Goal: Feedback & Contribution: Submit feedback/report problem

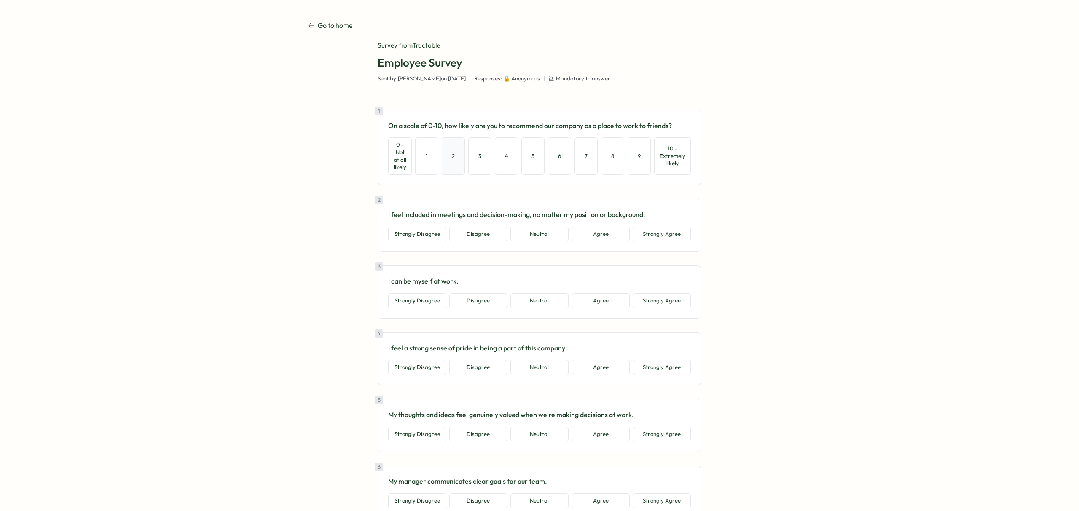
click at [447, 161] on button "2" at bounding box center [453, 155] width 23 height 37
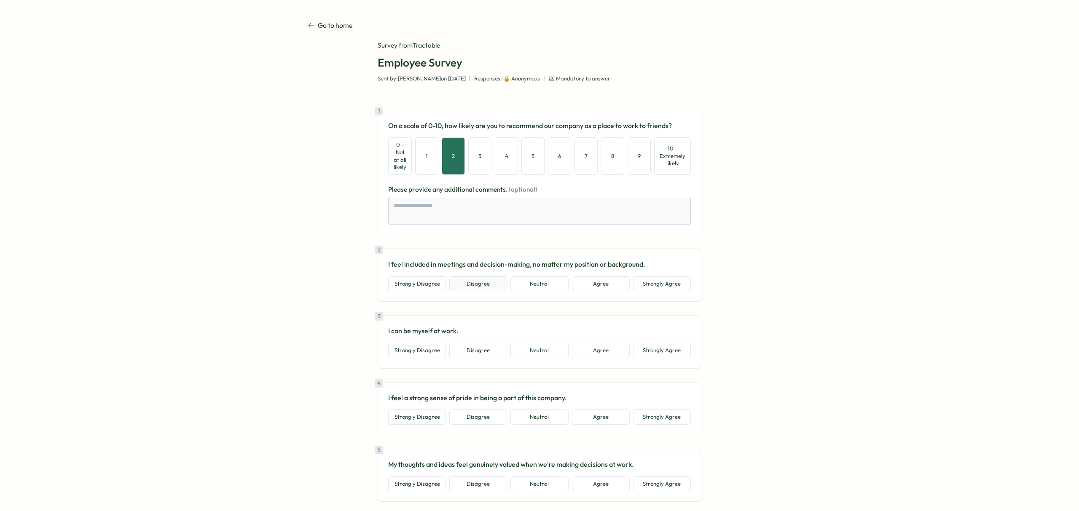
click at [468, 281] on button "Disagree" at bounding box center [478, 283] width 58 height 15
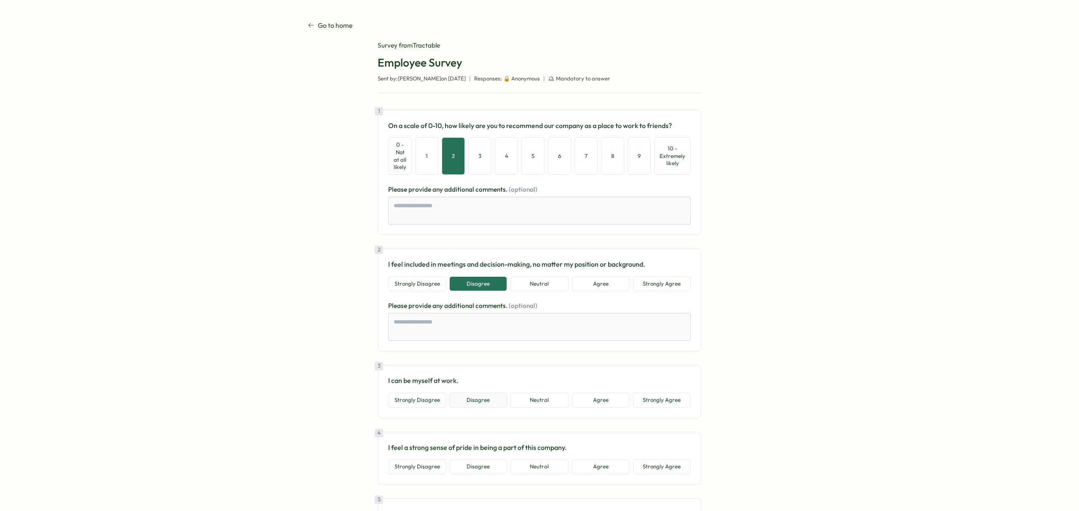
click at [465, 405] on button "Disagree" at bounding box center [478, 400] width 58 height 15
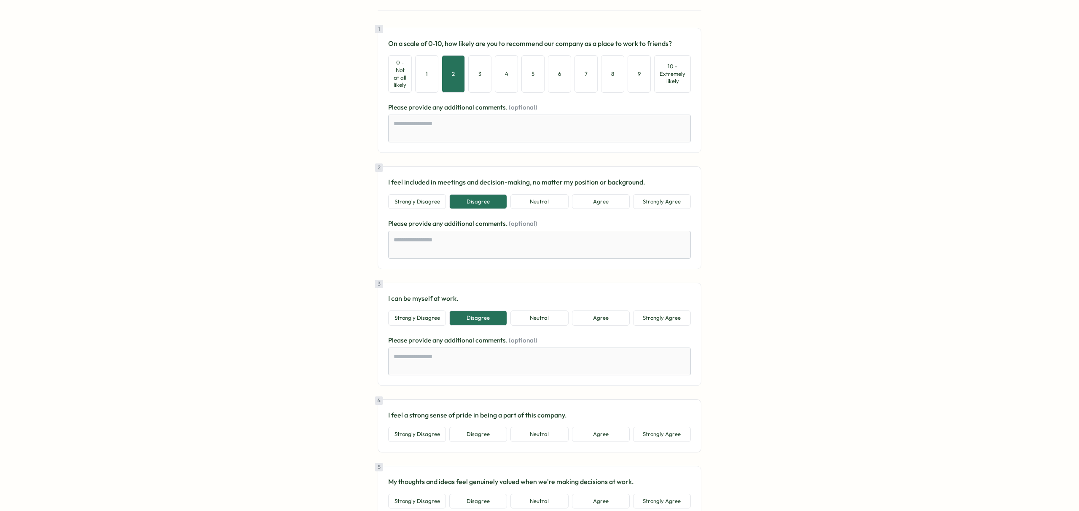
scroll to position [126, 0]
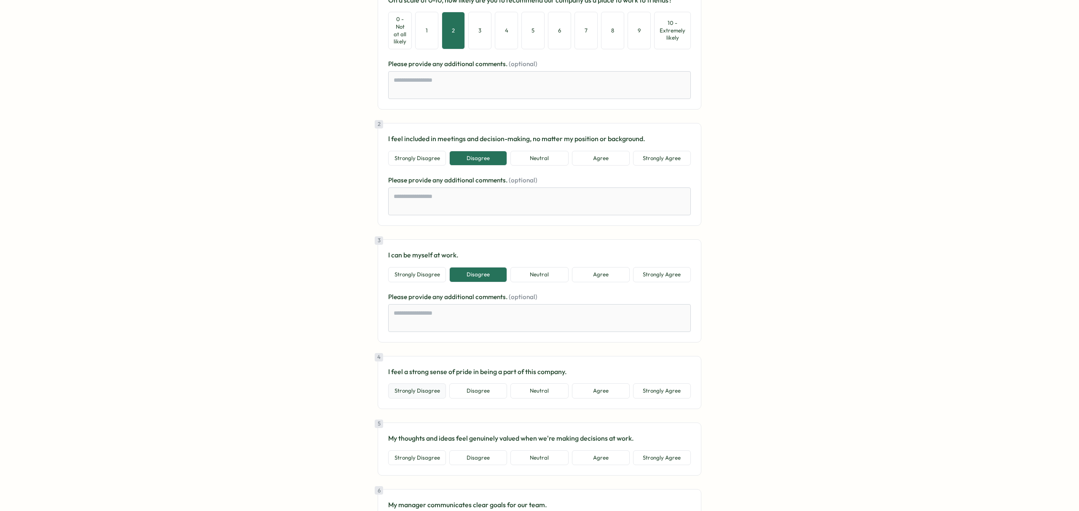
click at [410, 390] on button "Strongly Disagree" at bounding box center [417, 390] width 58 height 15
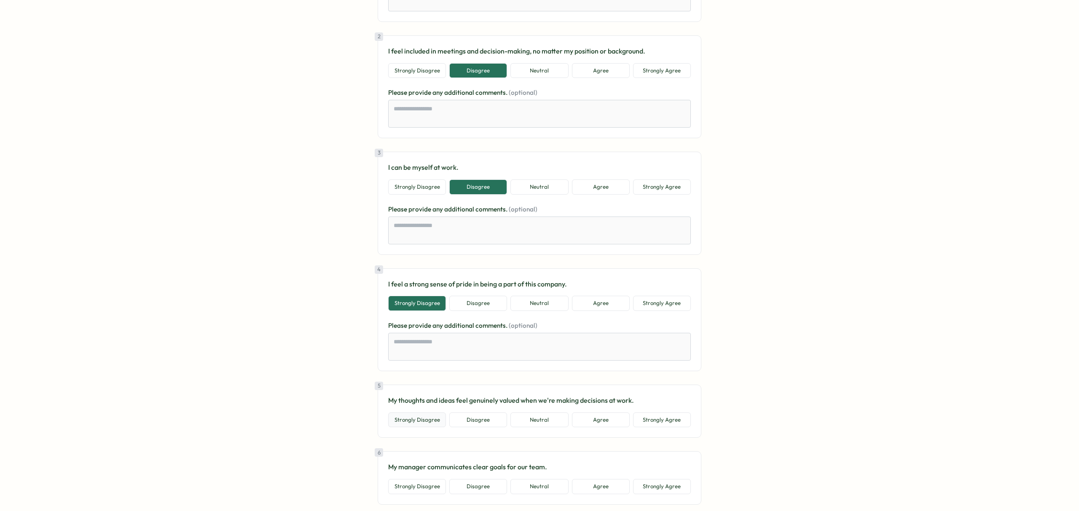
scroll to position [257, 0]
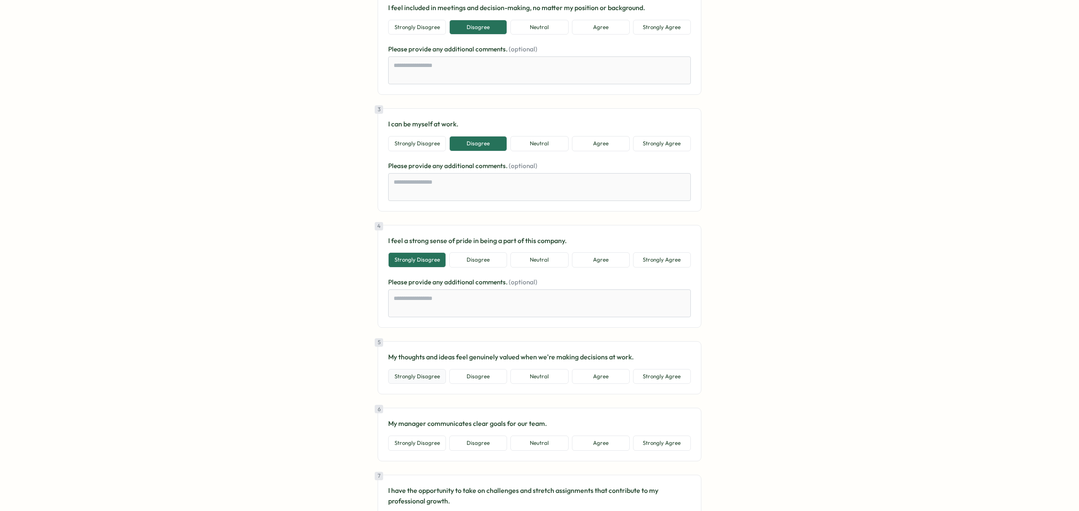
click at [428, 378] on button "Strongly Disagree" at bounding box center [417, 376] width 58 height 15
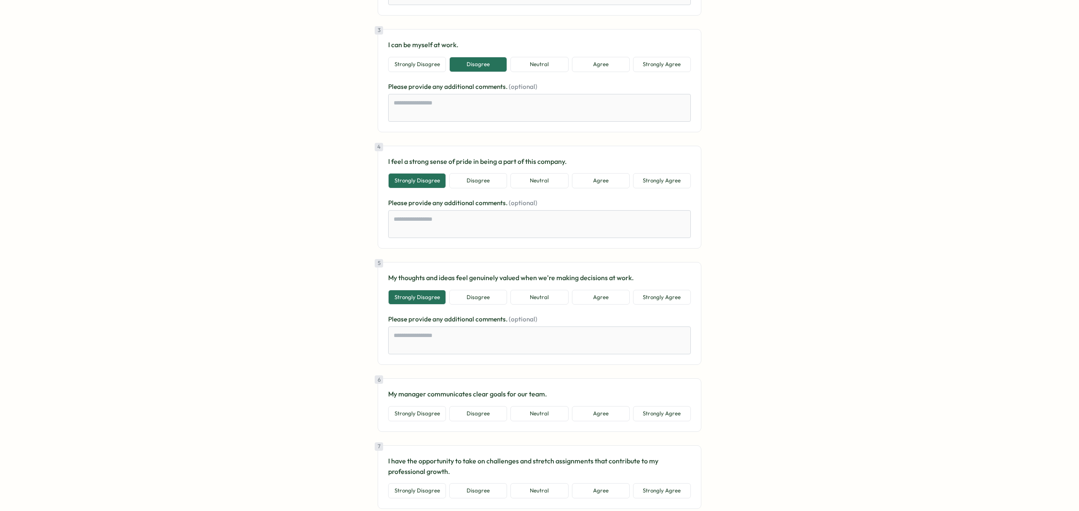
scroll to position [379, 0]
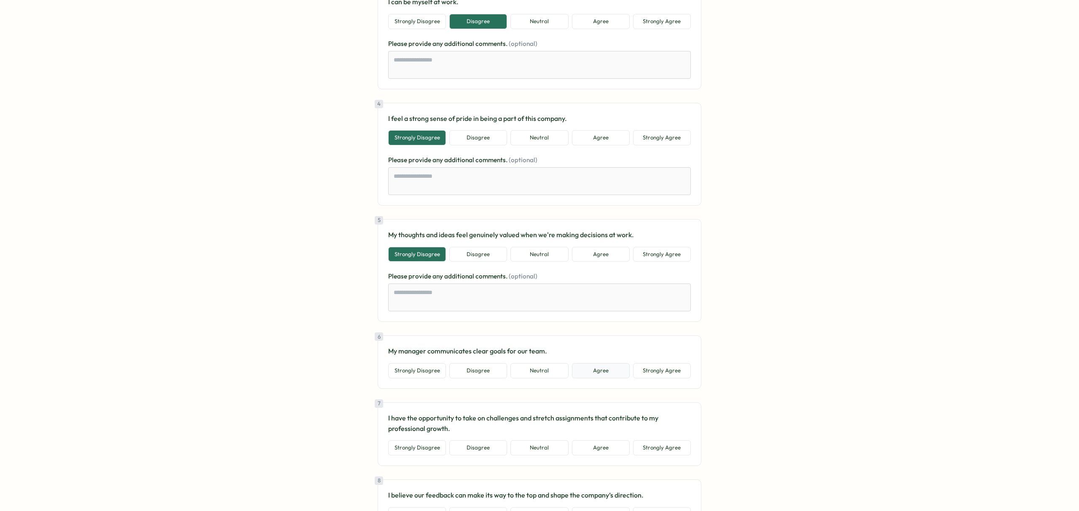
click at [588, 375] on button "Agree" at bounding box center [601, 370] width 58 height 15
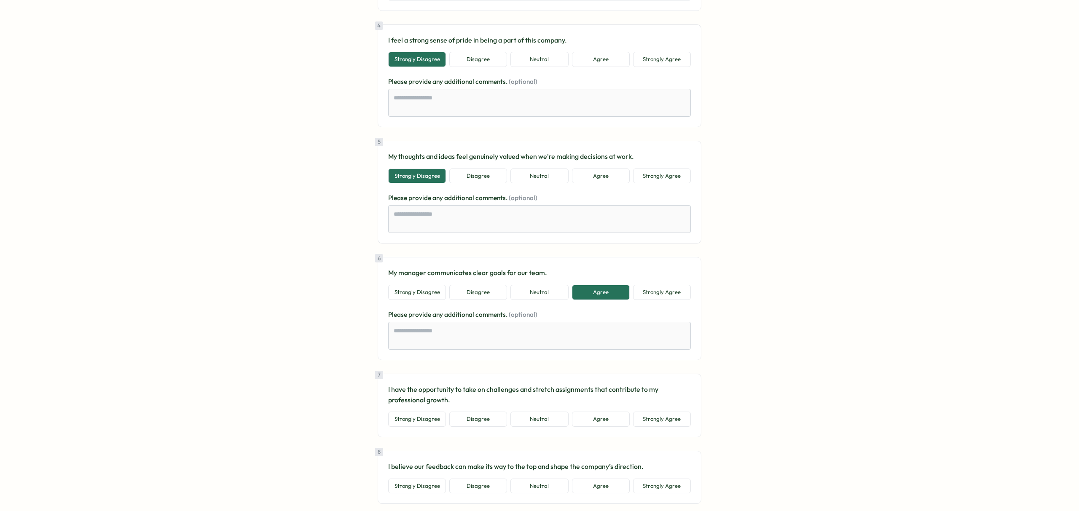
scroll to position [501, 0]
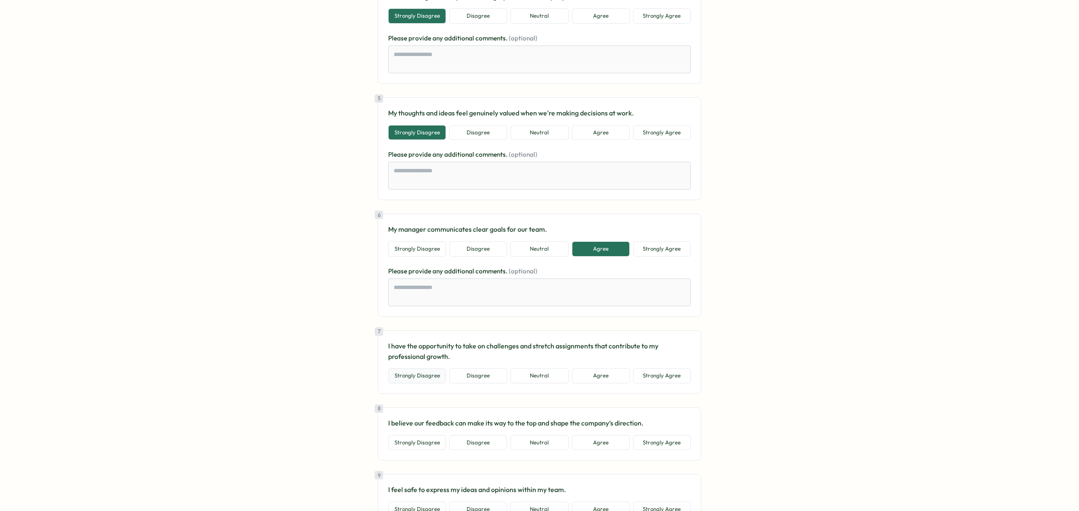
click at [409, 378] on button "Strongly Disagree" at bounding box center [417, 375] width 58 height 15
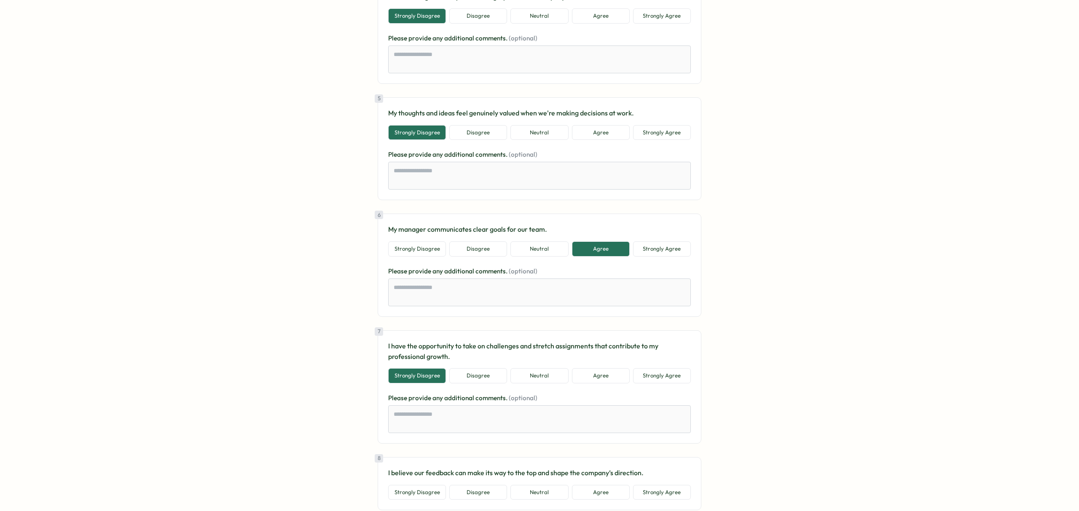
scroll to position [576, 0]
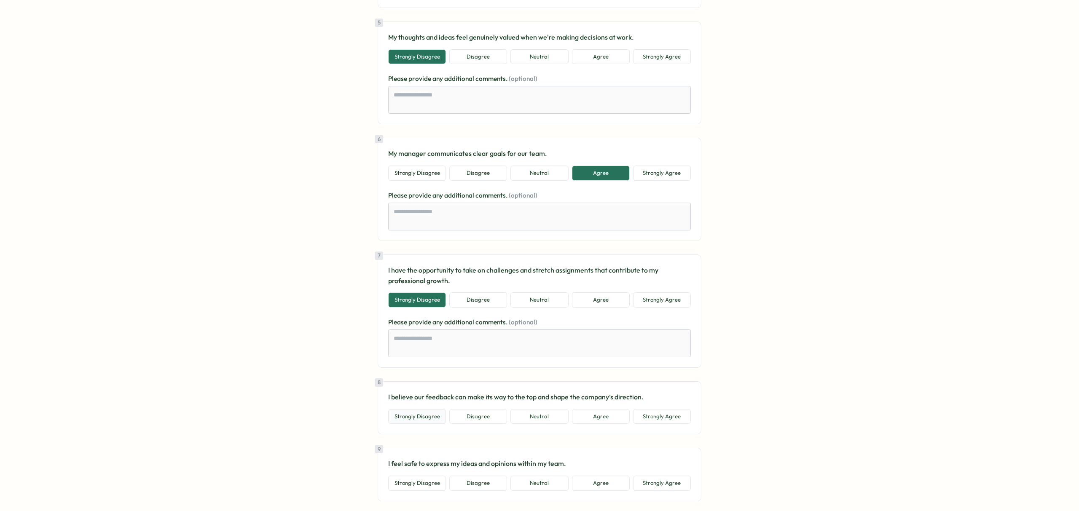
click at [435, 413] on button "Strongly Disagree" at bounding box center [417, 416] width 58 height 15
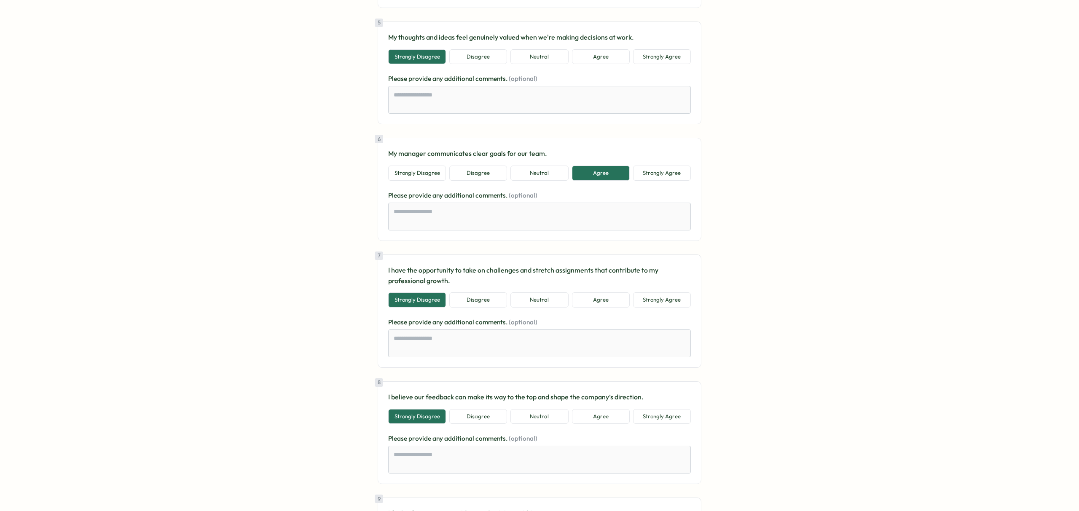
scroll to position [721, 0]
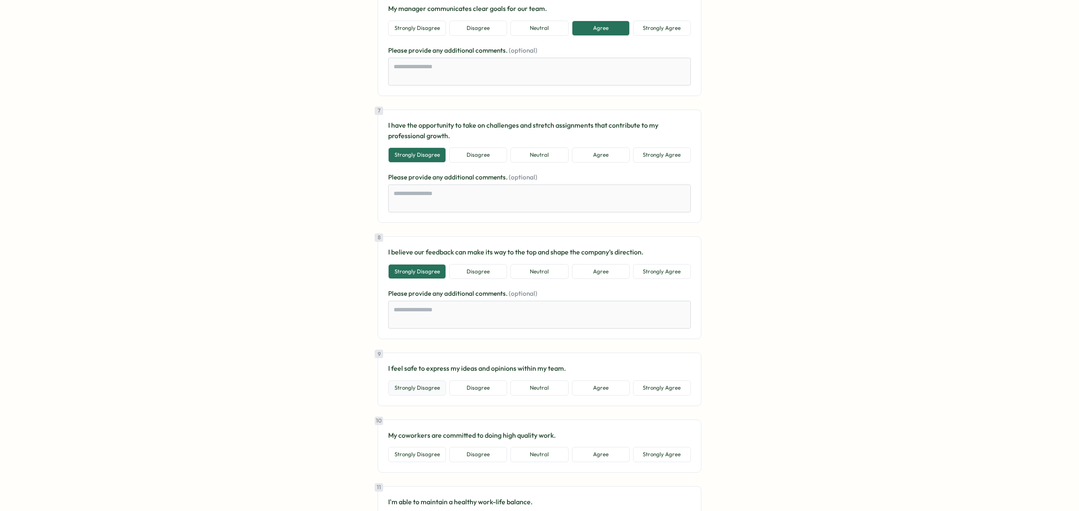
click at [399, 388] on button "Strongly Disagree" at bounding box center [417, 387] width 58 height 15
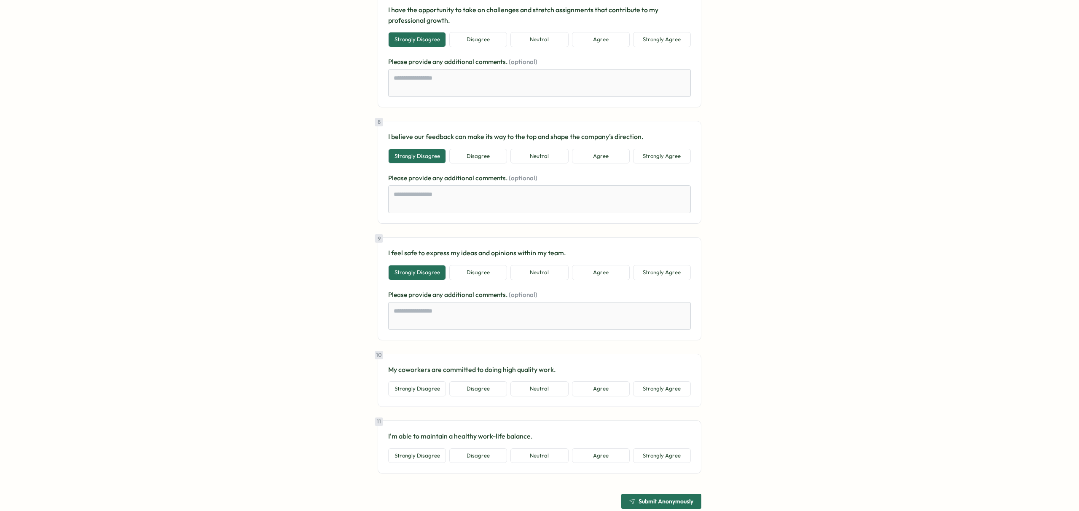
scroll to position [832, 0]
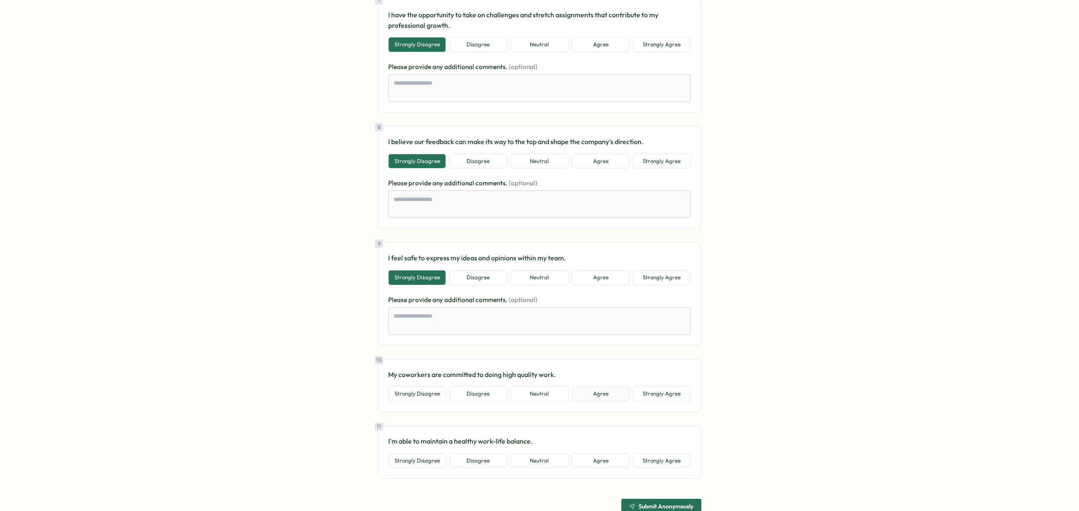
click at [609, 396] on button "Agree" at bounding box center [601, 393] width 58 height 15
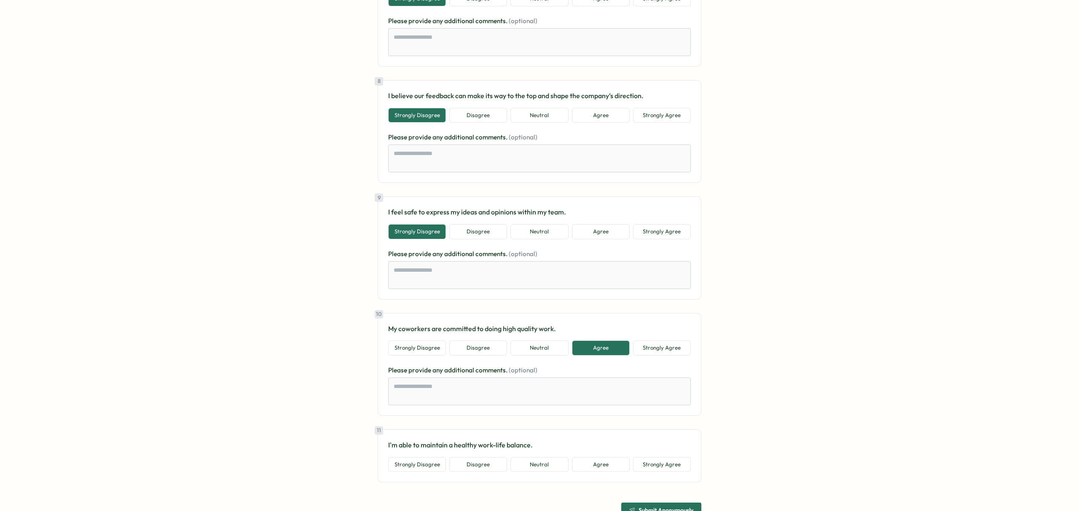
scroll to position [905, 0]
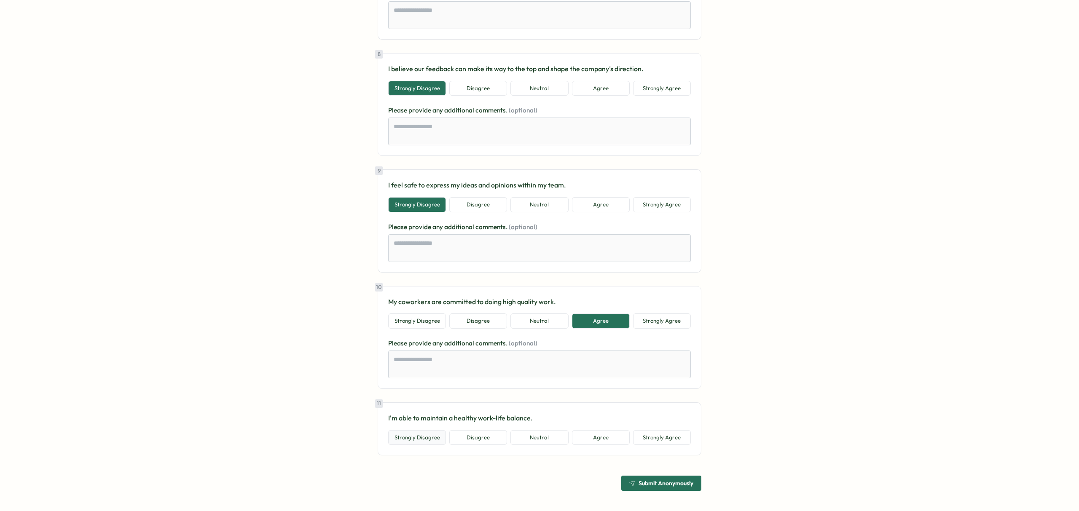
click at [430, 438] on button "Strongly Disagree" at bounding box center [417, 437] width 58 height 15
type textarea "*"
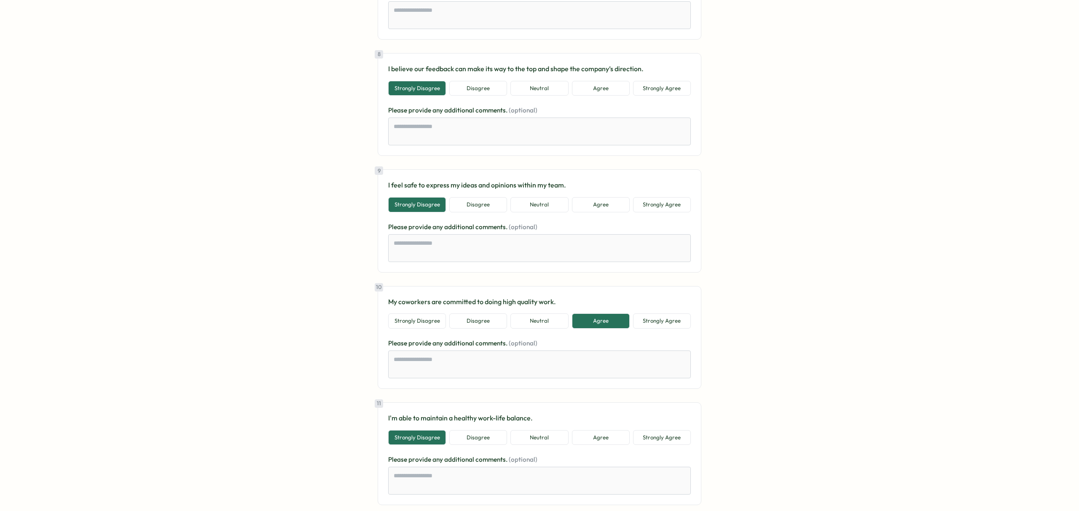
scroll to position [954, 0]
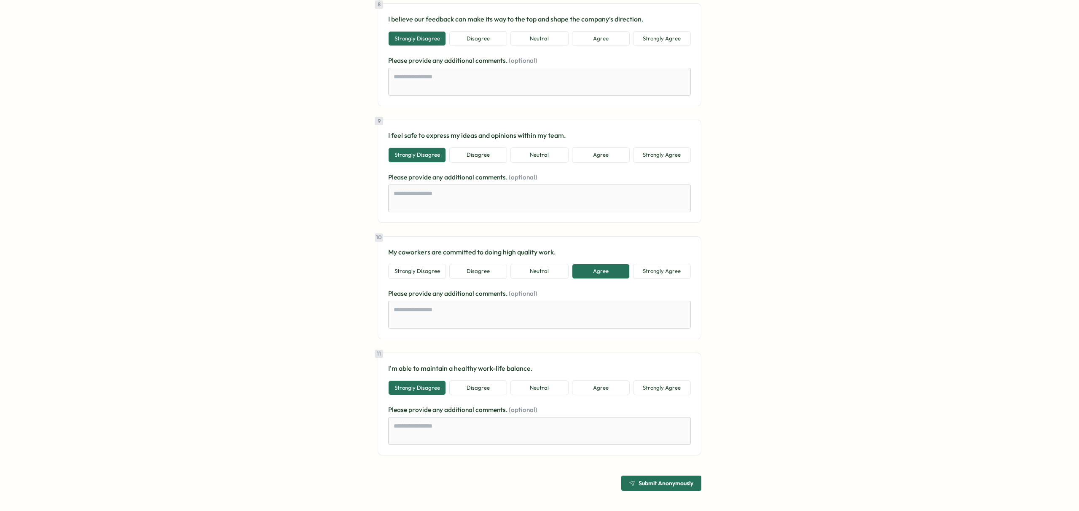
click at [665, 482] on span "Submit Anonymously" at bounding box center [665, 483] width 55 height 6
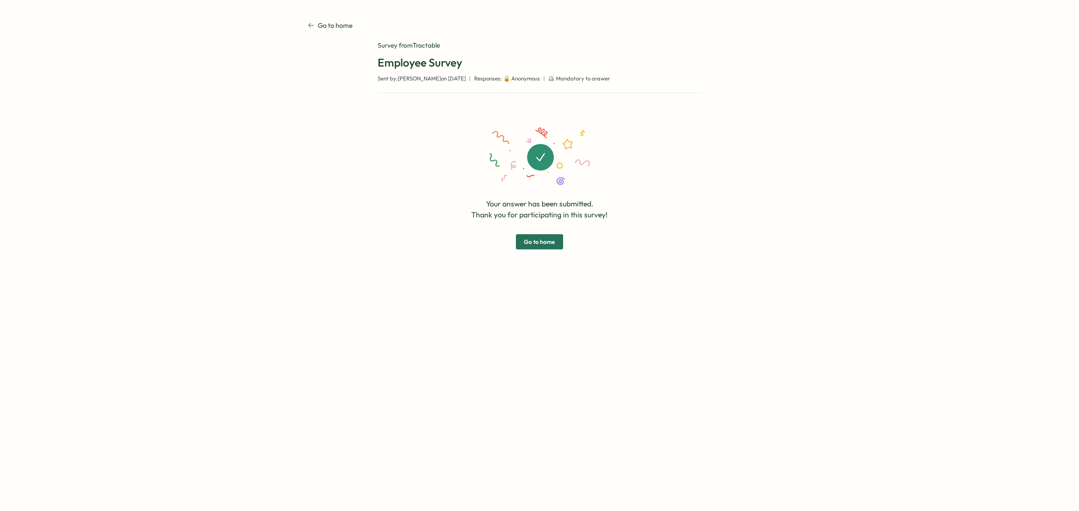
click at [549, 240] on span "Go to home" at bounding box center [539, 242] width 31 height 14
